Goal: Check status: Check status

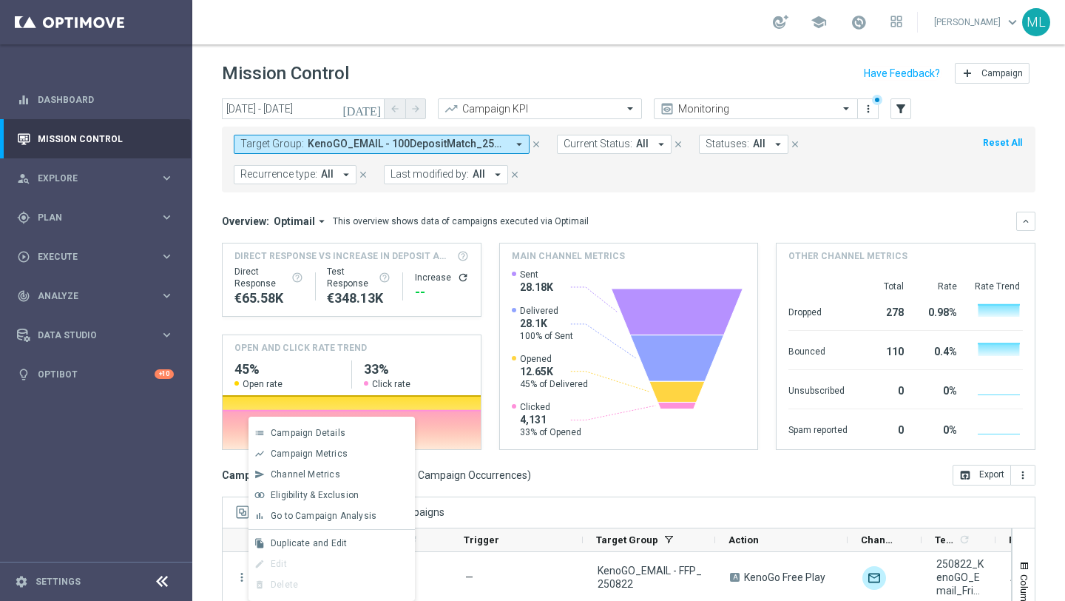
scroll to position [0, 2]
click at [372, 113] on icon "[DATE]" at bounding box center [363, 108] width 40 height 13
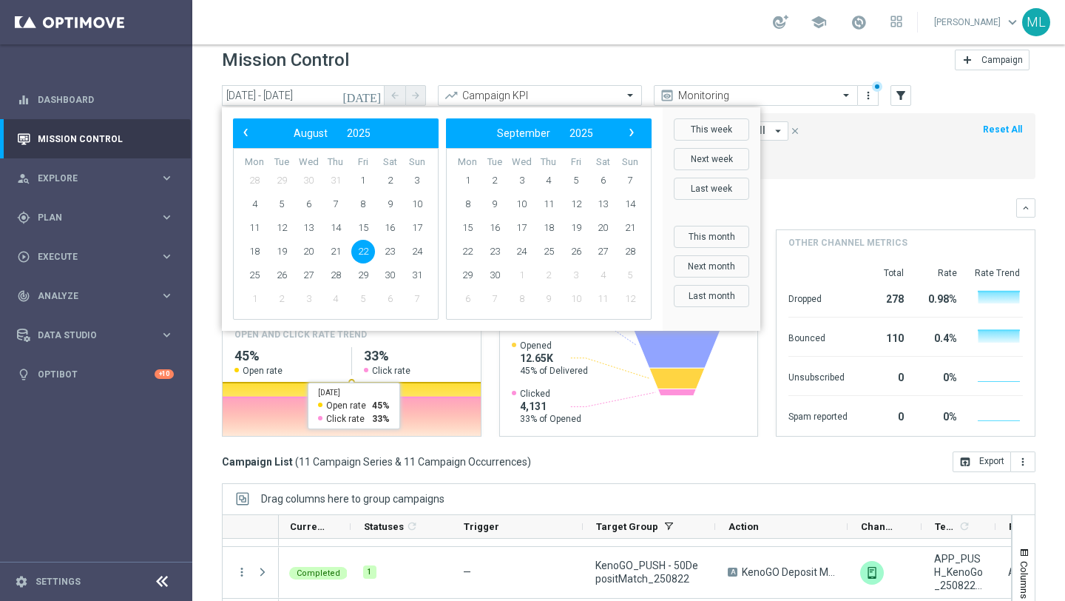
scroll to position [12, 0]
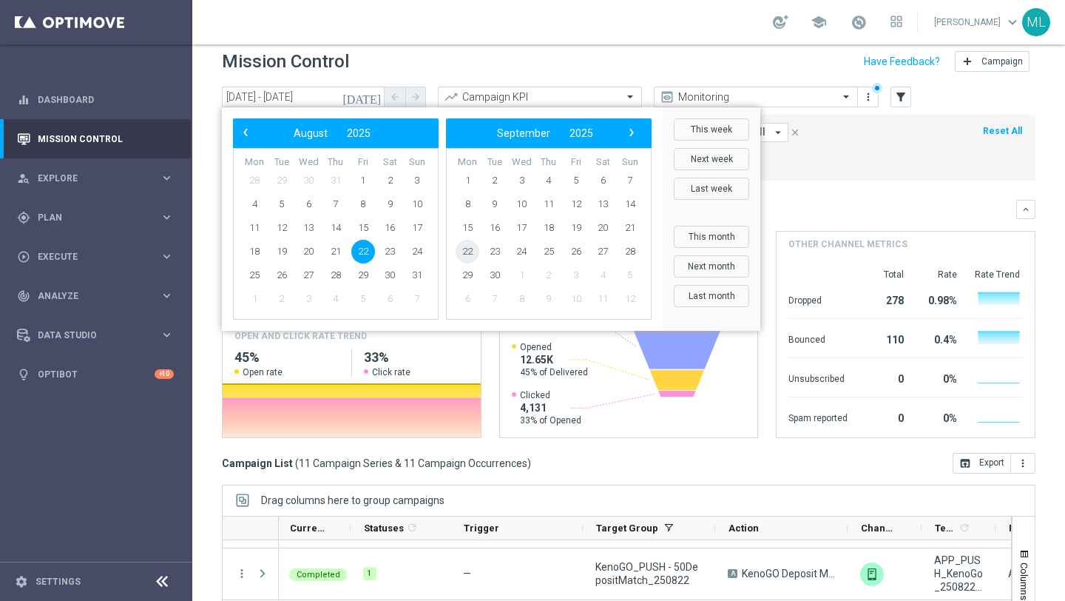
click at [469, 251] on span "22" at bounding box center [468, 252] width 24 height 24
click at [257, 252] on span "22" at bounding box center [255, 252] width 24 height 24
type input "[DATE] - [DATE]"
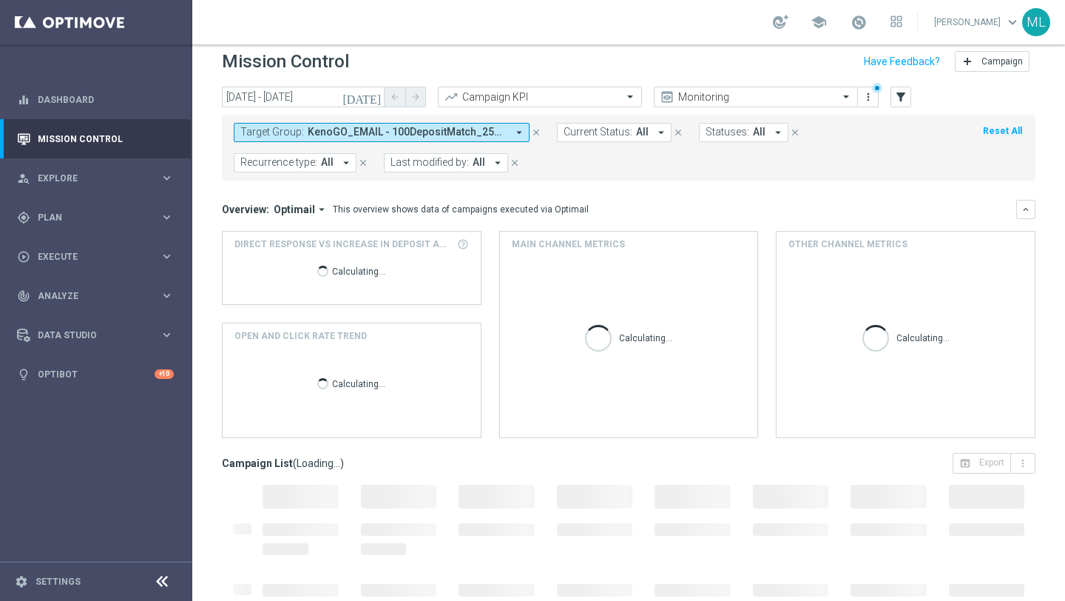
click at [382, 136] on span "KenoGO_EMAIL - 100DepositMatch_250822, KenoGO_EMAIL - 200DepositMatch_250822, K…" at bounding box center [407, 132] width 199 height 13
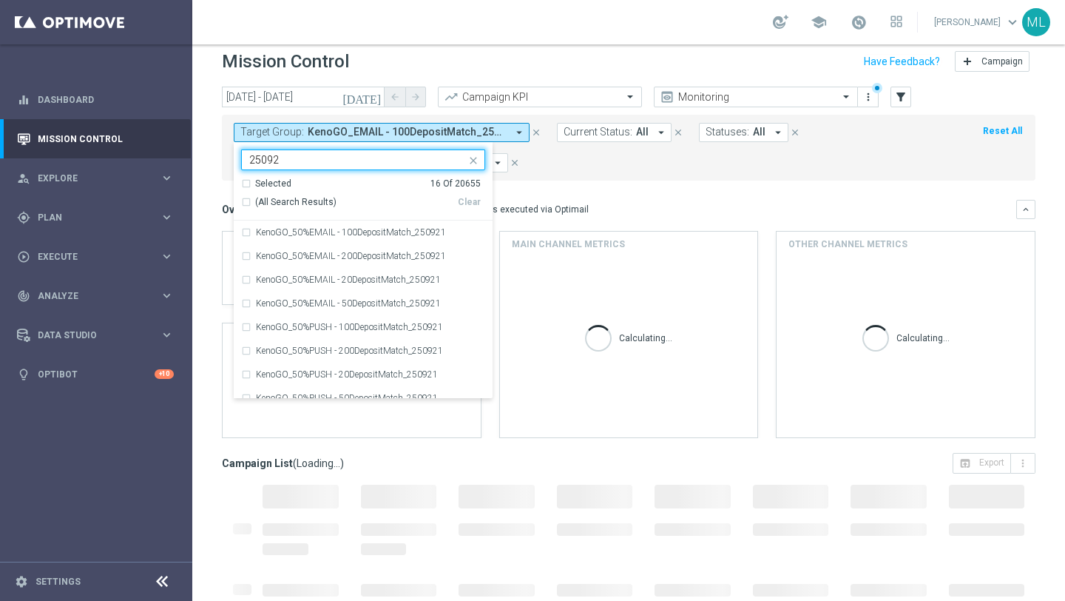
type input "250922"
drag, startPoint x: 294, startPoint y: 161, endPoint x: 239, endPoint y: 161, distance: 54.8
click at [239, 161] on ng-select "Selected 16 of 20655 250922 Selected 16 Of 20655 (All Search Results) Clear Ken…" at bounding box center [363, 273] width 259 height 249
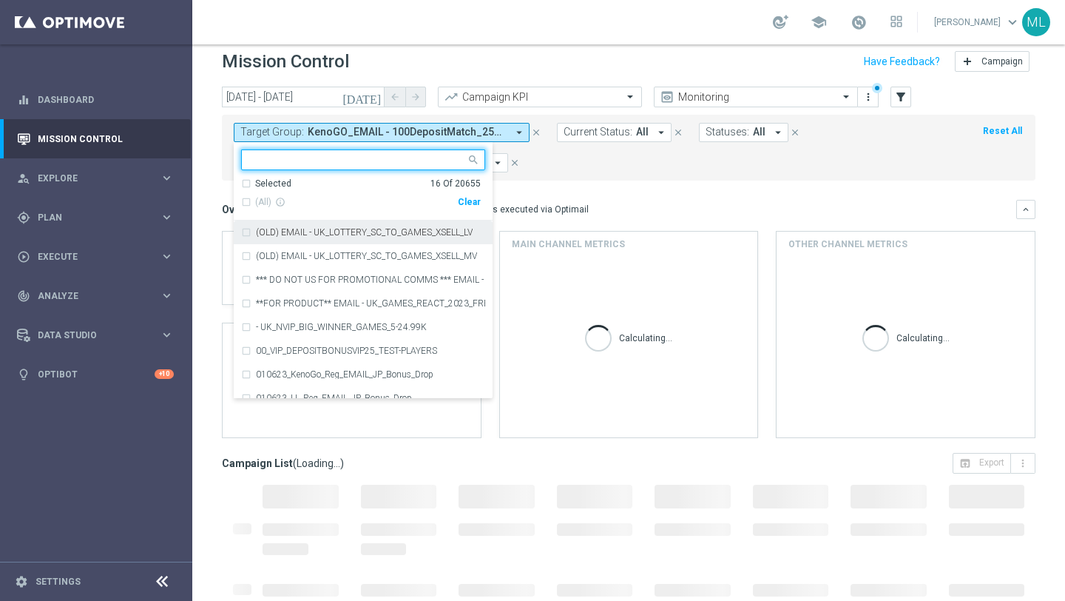
click at [0, 0] on div "Clear" at bounding box center [0, 0] width 0 height 0
click at [312, 161] on input "text" at bounding box center [357, 160] width 217 height 13
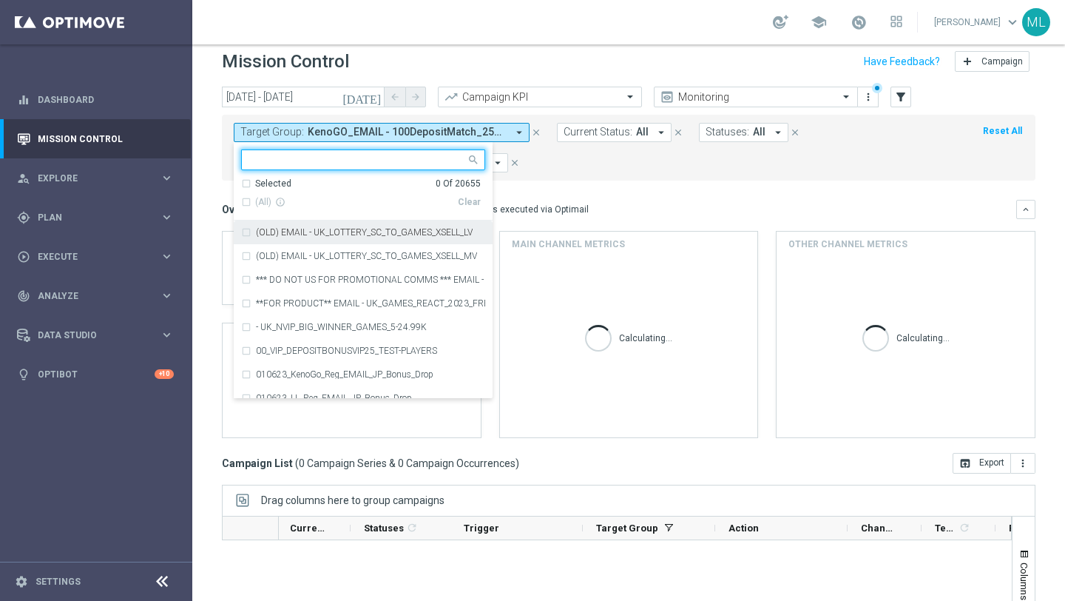
paste input "250922"
type input "250922"
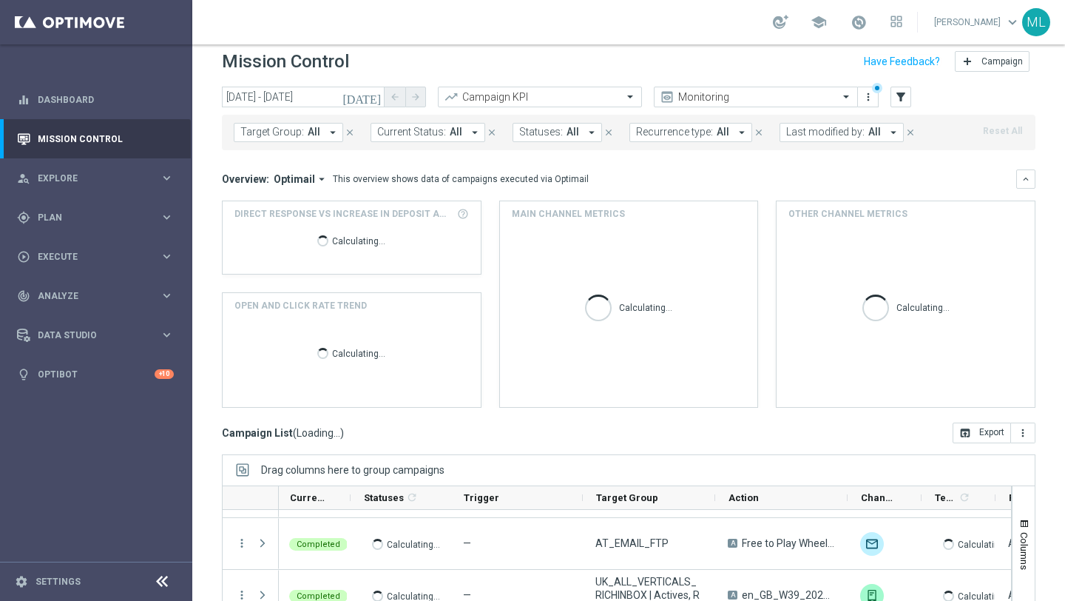
scroll to position [1, 0]
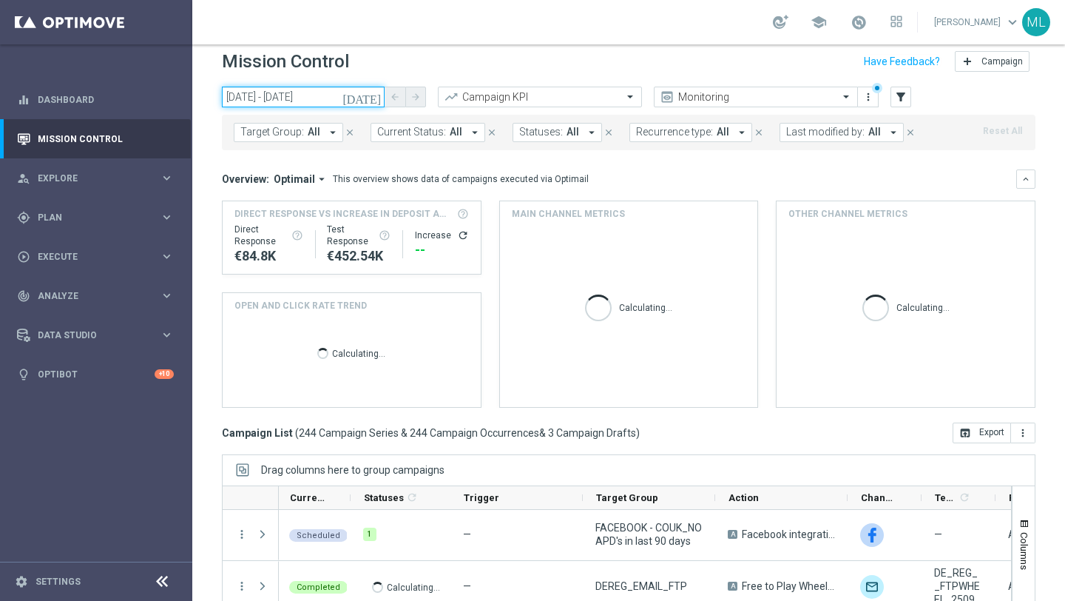
click at [279, 98] on input "[DATE] - [DATE]" at bounding box center [303, 97] width 163 height 21
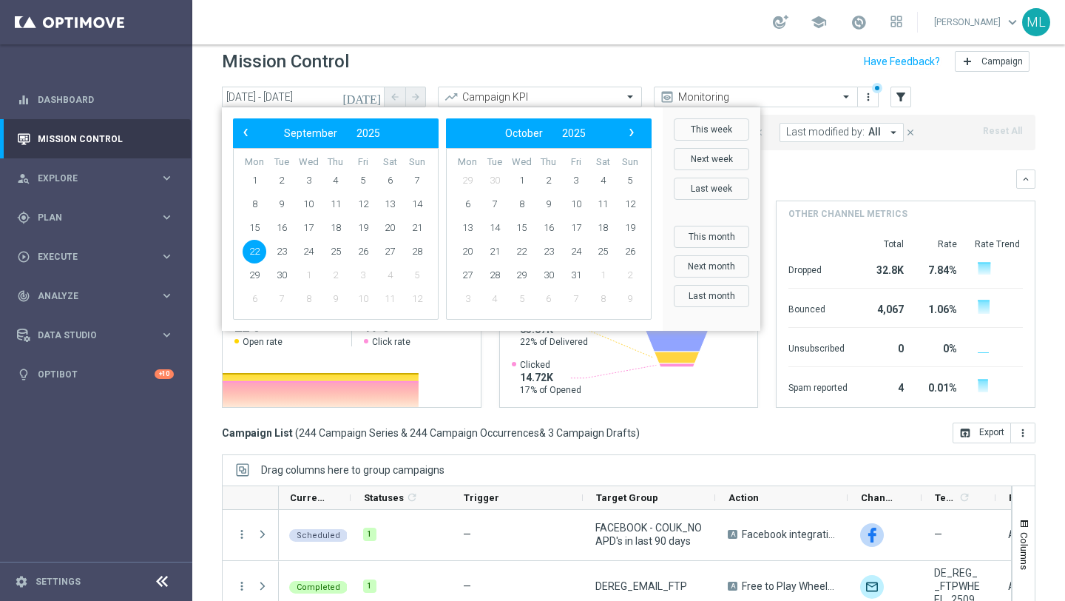
click at [403, 71] on div "Mission Control add Campaign" at bounding box center [629, 61] width 814 height 29
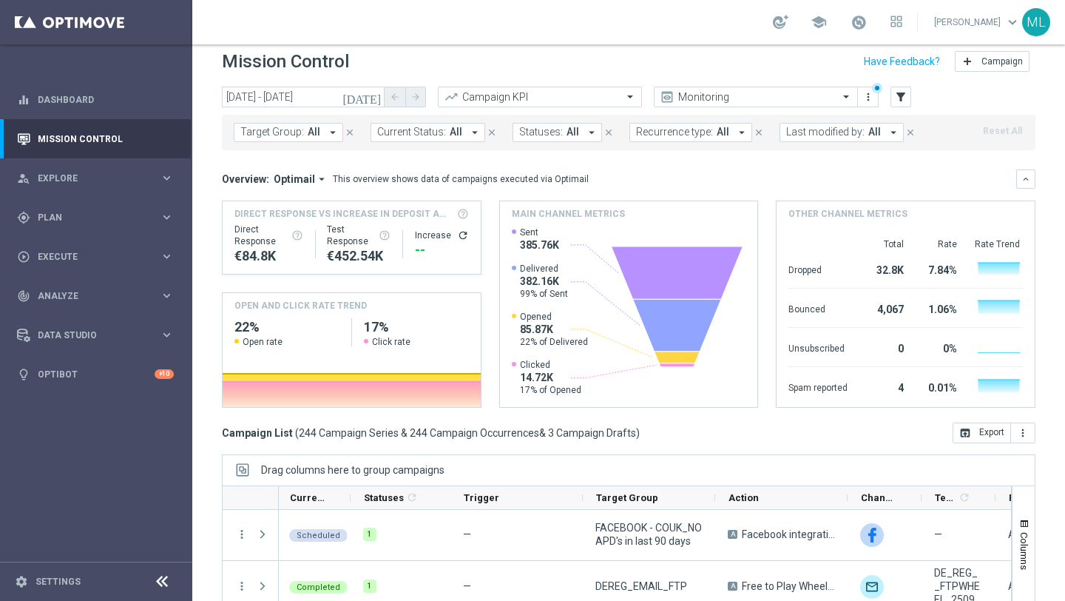
click at [314, 131] on span "All" at bounding box center [314, 132] width 13 height 13
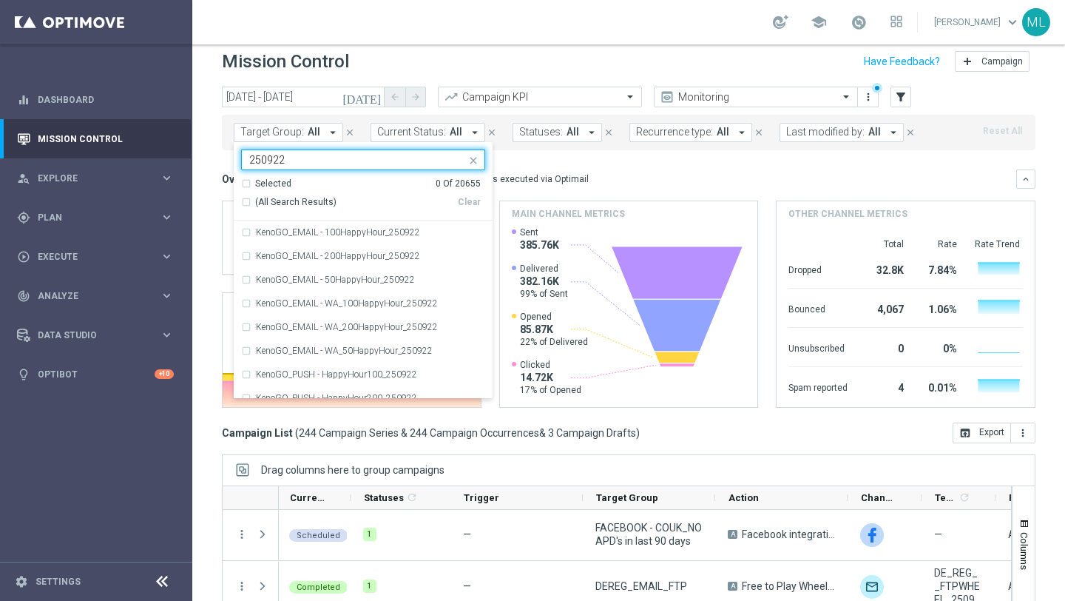
click at [249, 201] on div "(All Search Results)" at bounding box center [349, 202] width 217 height 13
type input "250922"
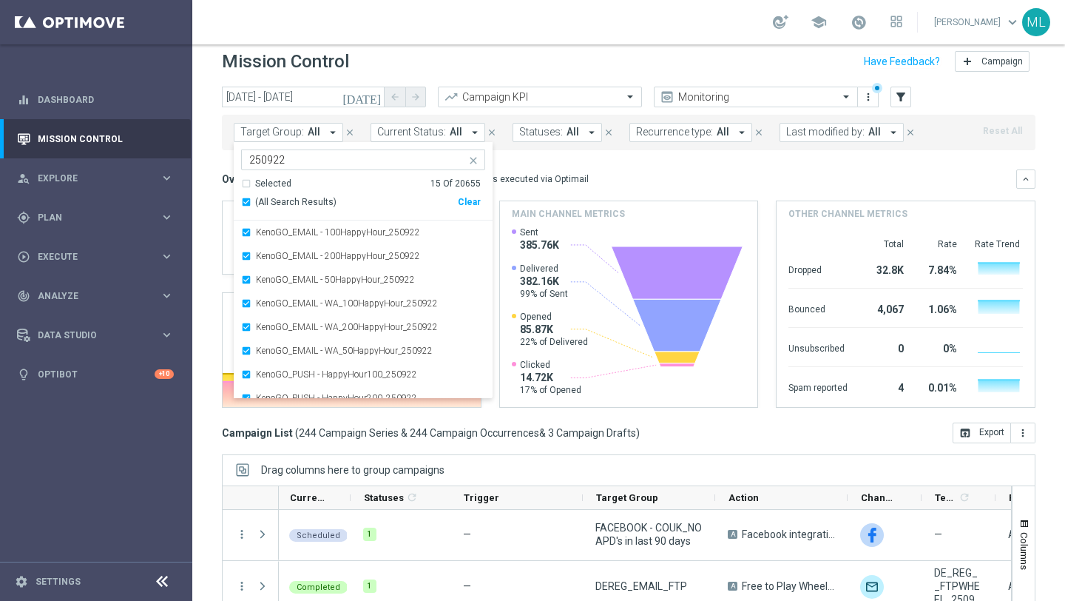
click at [215, 186] on div "[DATE] [DATE] - [DATE] arrow_back arrow_forward Campaign KPI trending_up Monito…" at bounding box center [628, 331] width 873 height 489
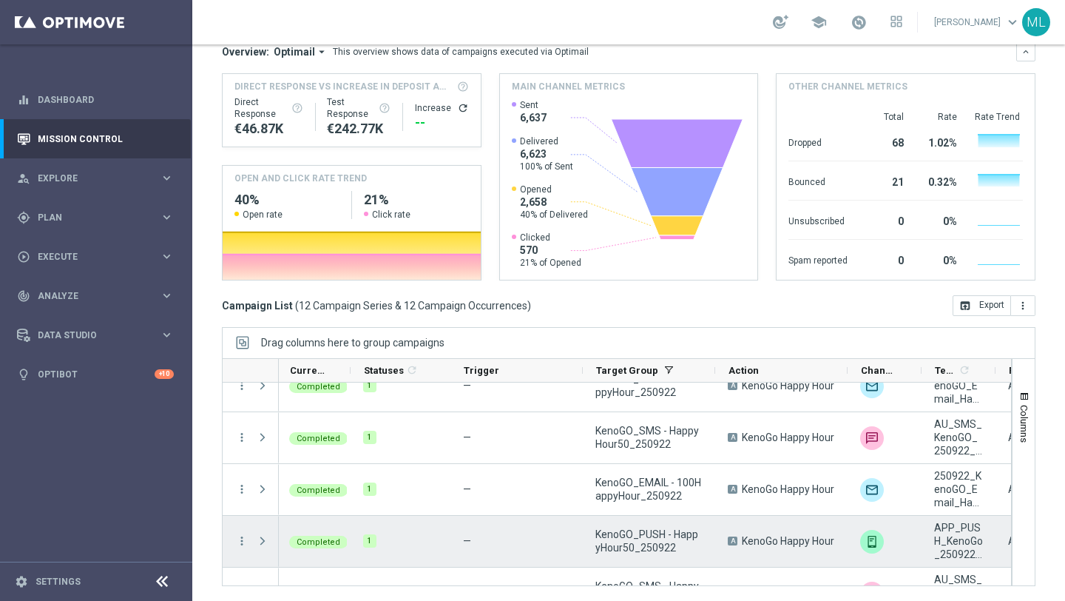
scroll to position [0, 0]
